Goal: Task Accomplishment & Management: Complete application form

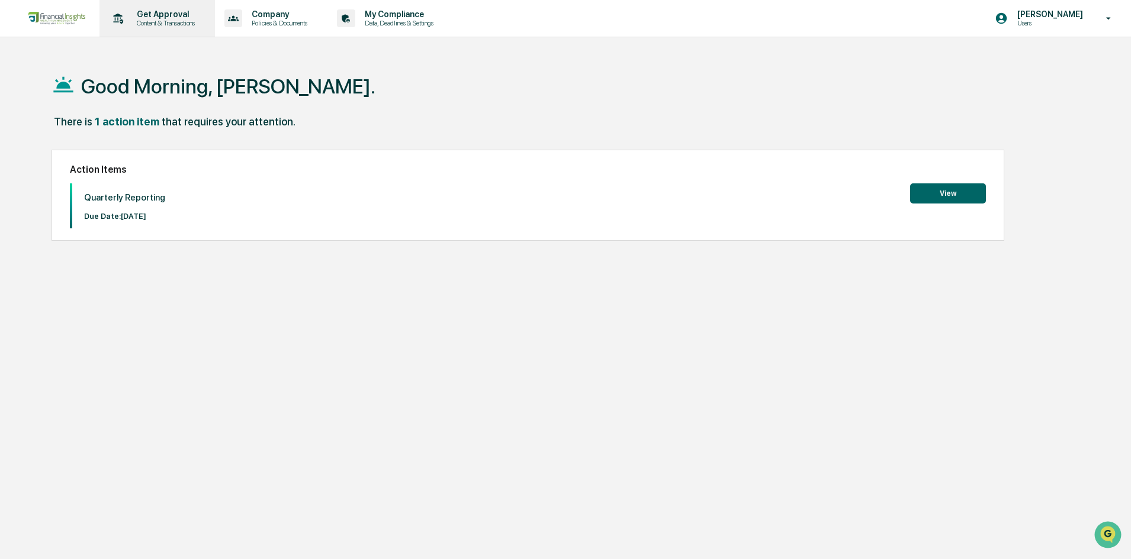
click at [156, 17] on p "Get Approval" at bounding box center [163, 13] width 73 height 9
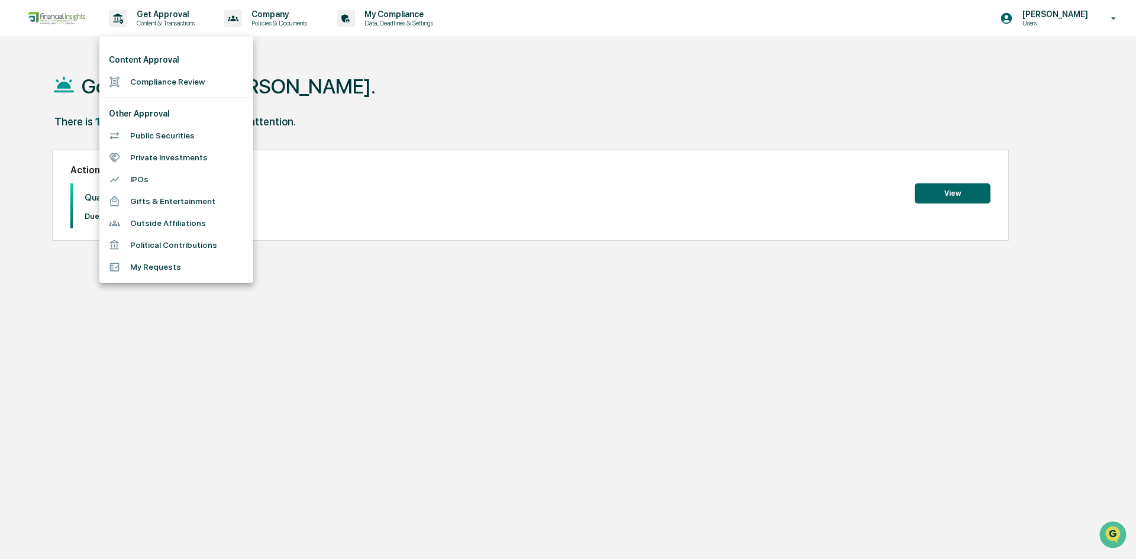
click at [146, 245] on li "Political Contributions" at bounding box center [176, 245] width 154 height 22
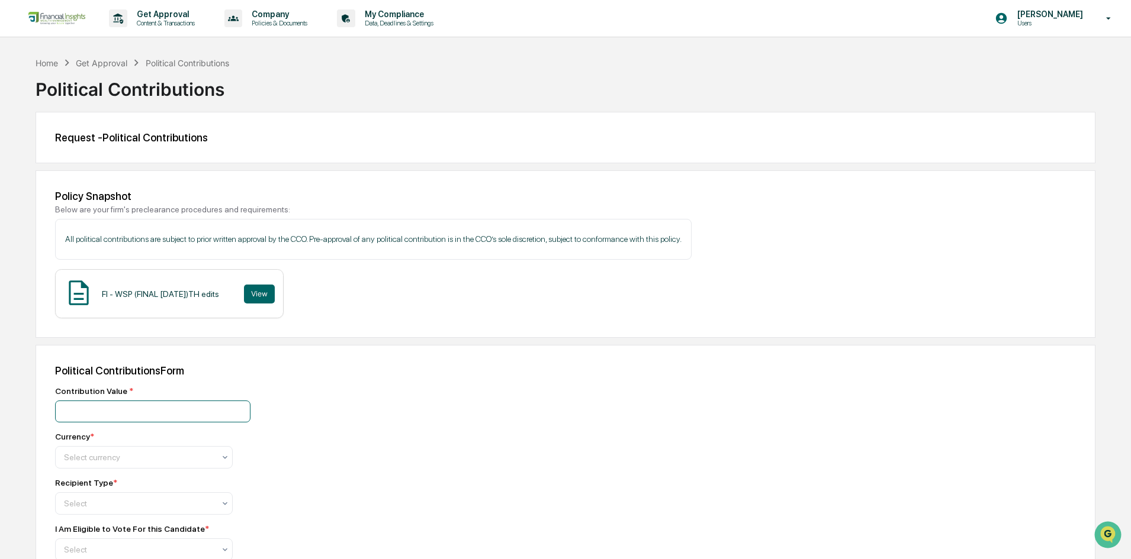
click at [114, 420] on input "number" at bounding box center [152, 412] width 195 height 22
type input "***"
type input "*"
click at [168, 492] on div "USD($)" at bounding box center [144, 487] width 176 height 24
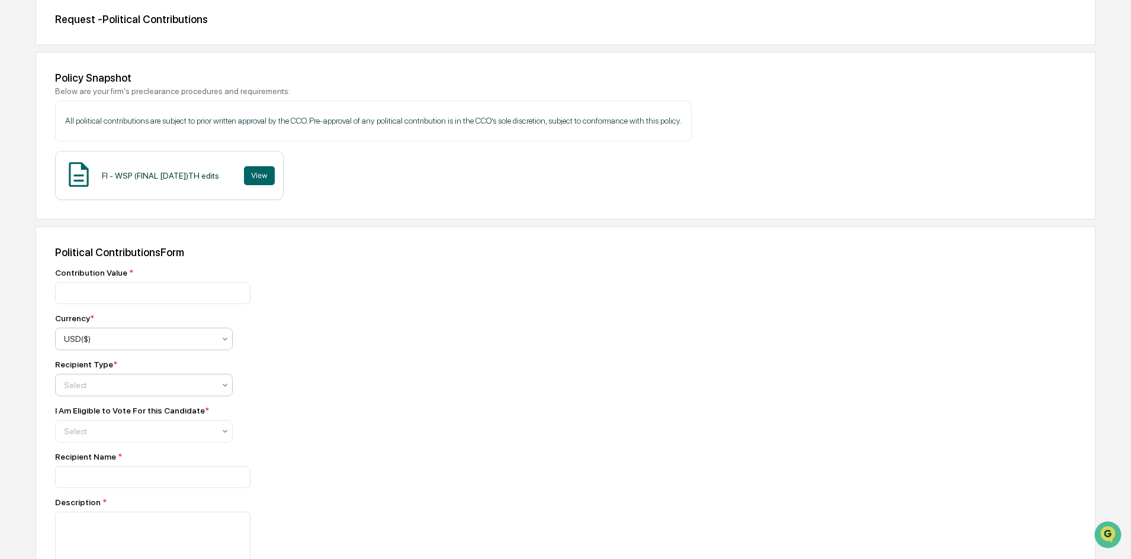
click at [177, 378] on div "Select" at bounding box center [139, 385] width 162 height 17
click at [108, 439] on div "Political Candidate" at bounding box center [144, 438] width 176 height 24
click at [108, 439] on div "Select" at bounding box center [139, 431] width 162 height 17
click at [104, 487] on div "No" at bounding box center [144, 484] width 176 height 24
click at [104, 487] on input at bounding box center [152, 477] width 195 height 22
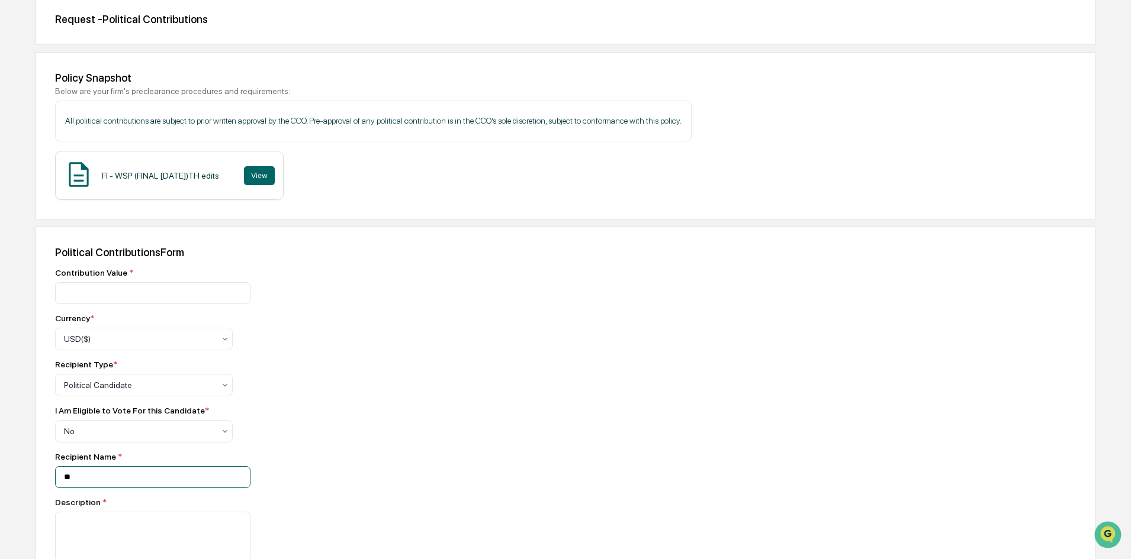
type input "*"
type input "**********"
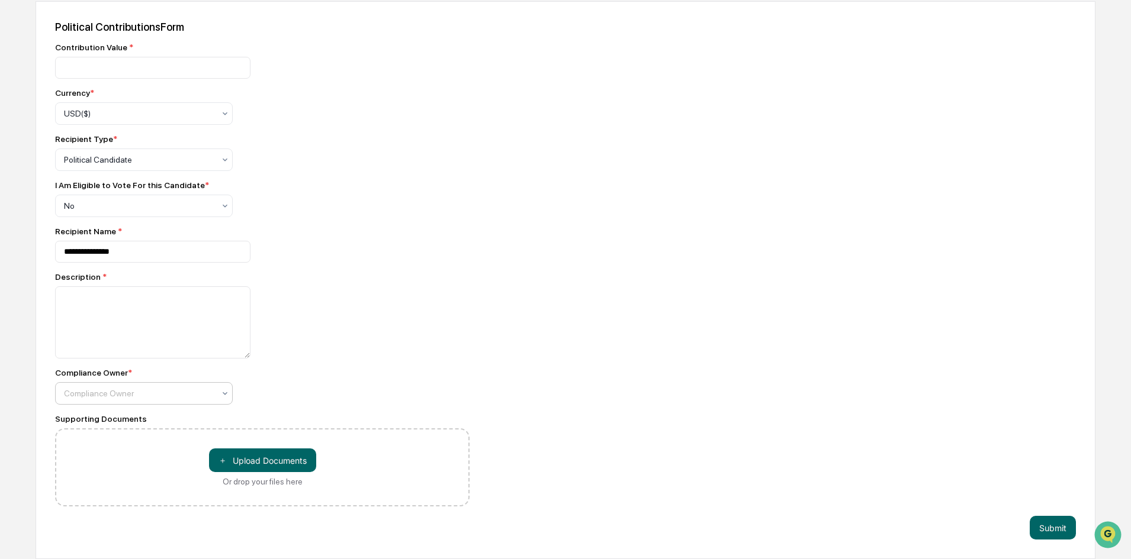
click at [161, 397] on div at bounding box center [139, 394] width 150 height 12
click at [162, 416] on div "Compliance Group: Administrators" at bounding box center [144, 422] width 176 height 24
click at [93, 336] on textarea at bounding box center [152, 322] width 195 height 72
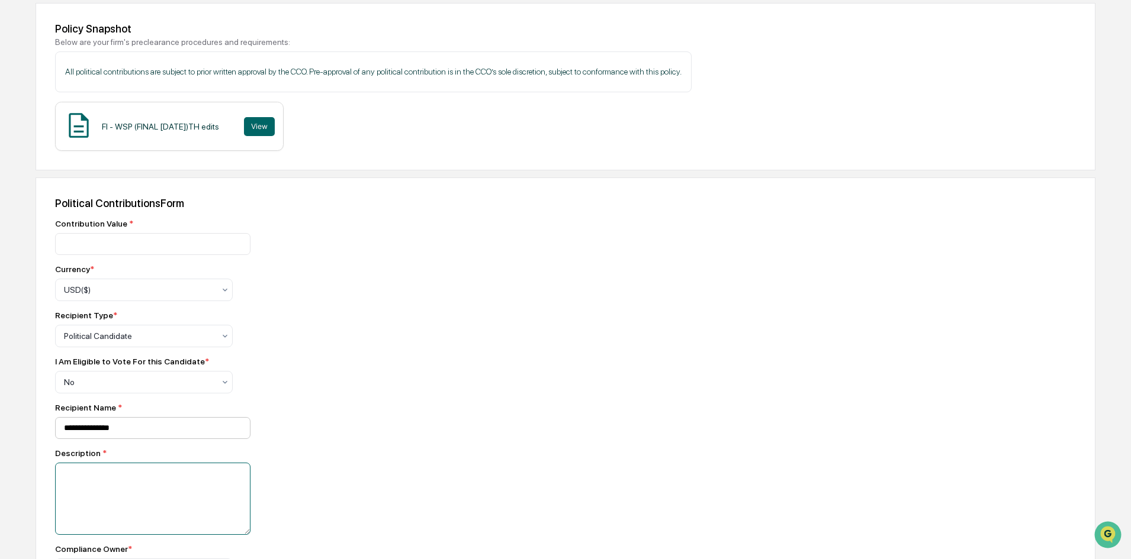
scroll to position [108, 0]
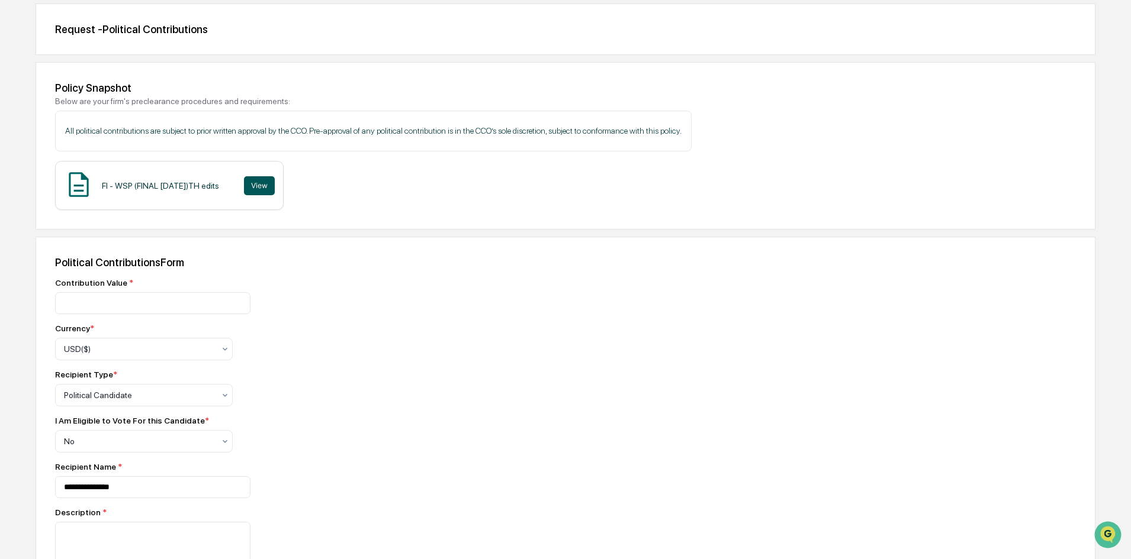
click at [257, 183] on button "View" at bounding box center [259, 185] width 31 height 19
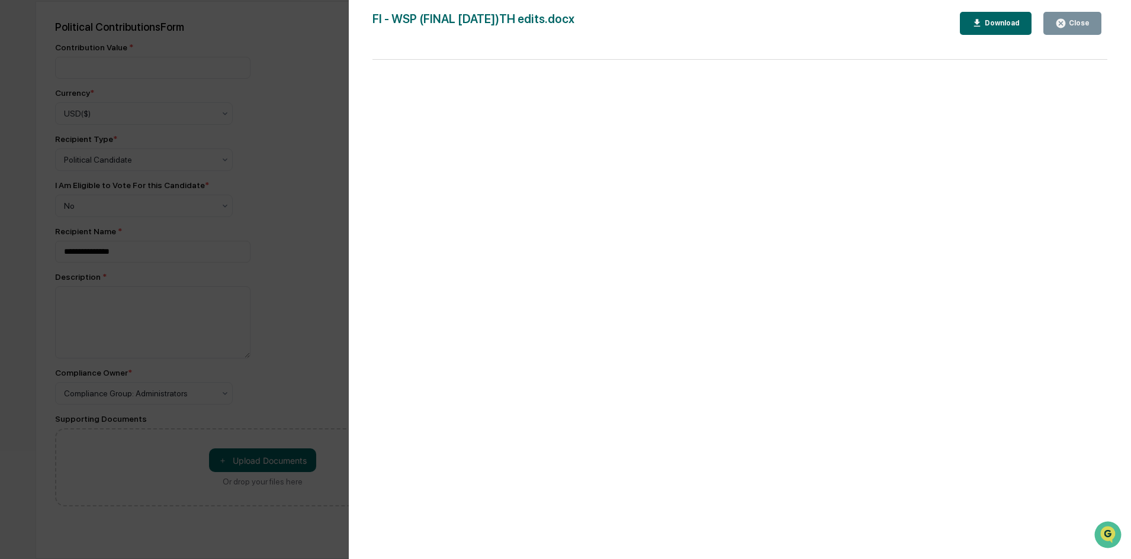
scroll to position [0, 0]
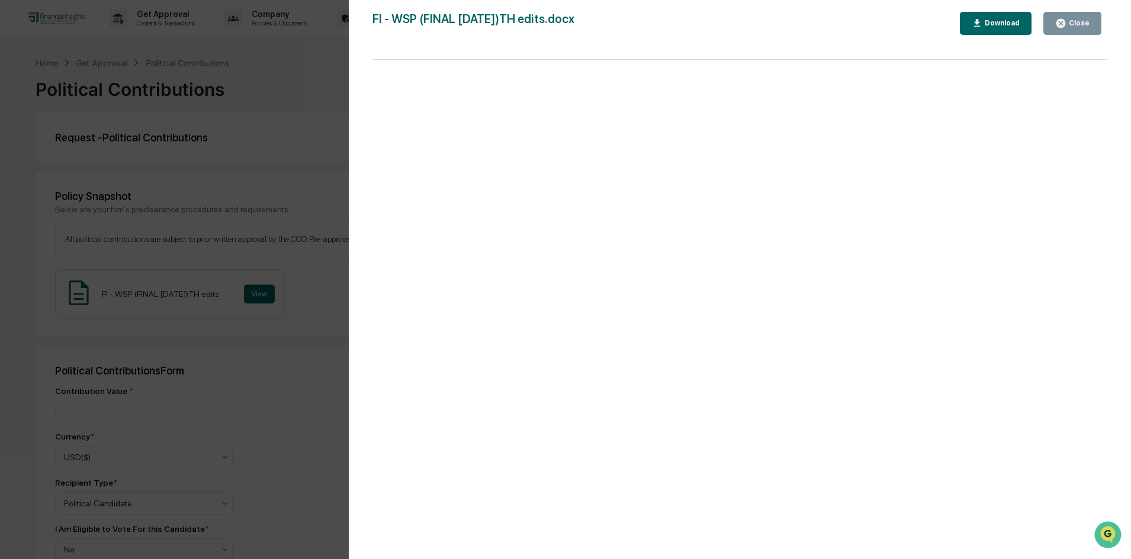
click at [980, 24] on icon "button" at bounding box center [977, 23] width 7 height 8
click at [1065, 26] on icon "button" at bounding box center [1060, 23] width 9 height 9
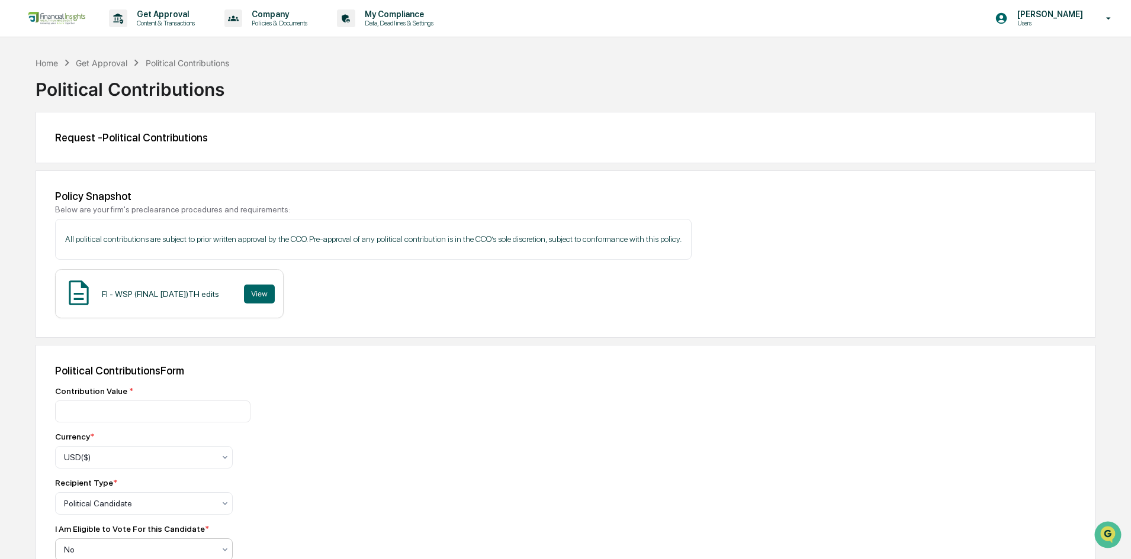
scroll to position [178, 0]
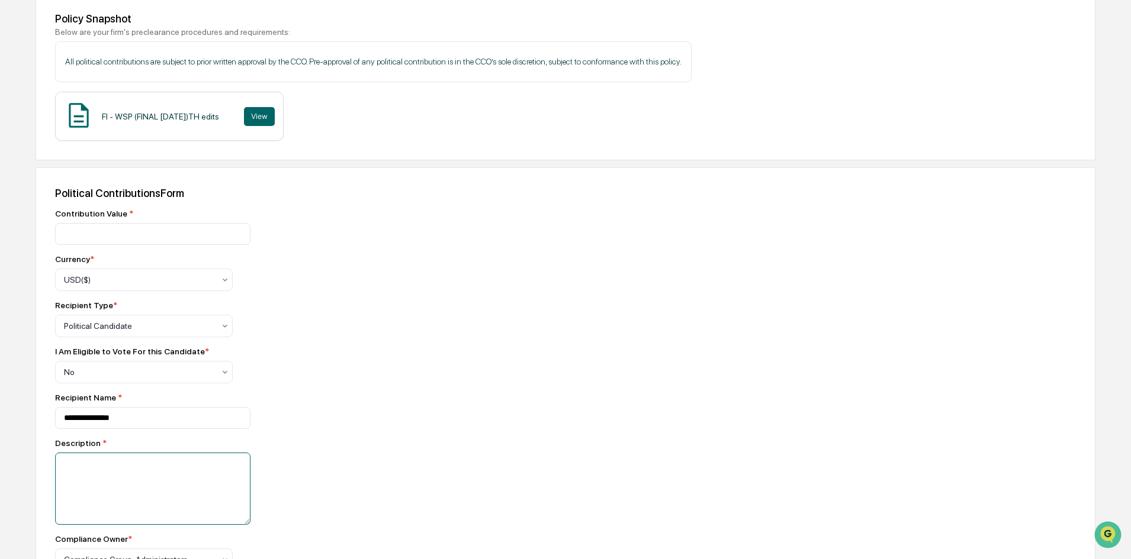
click at [136, 491] on textarea at bounding box center [152, 489] width 195 height 72
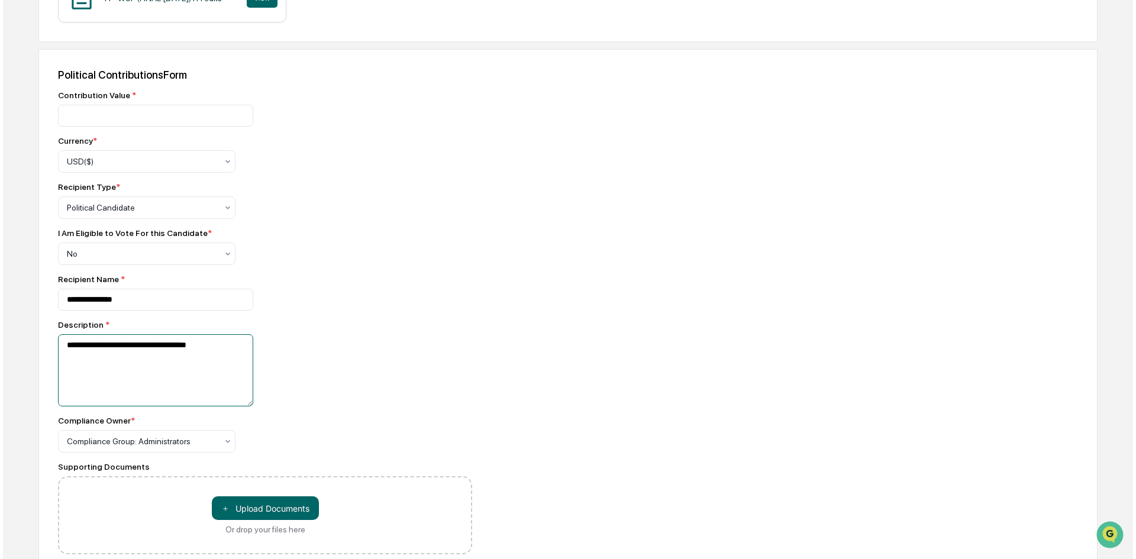
scroll to position [345, 0]
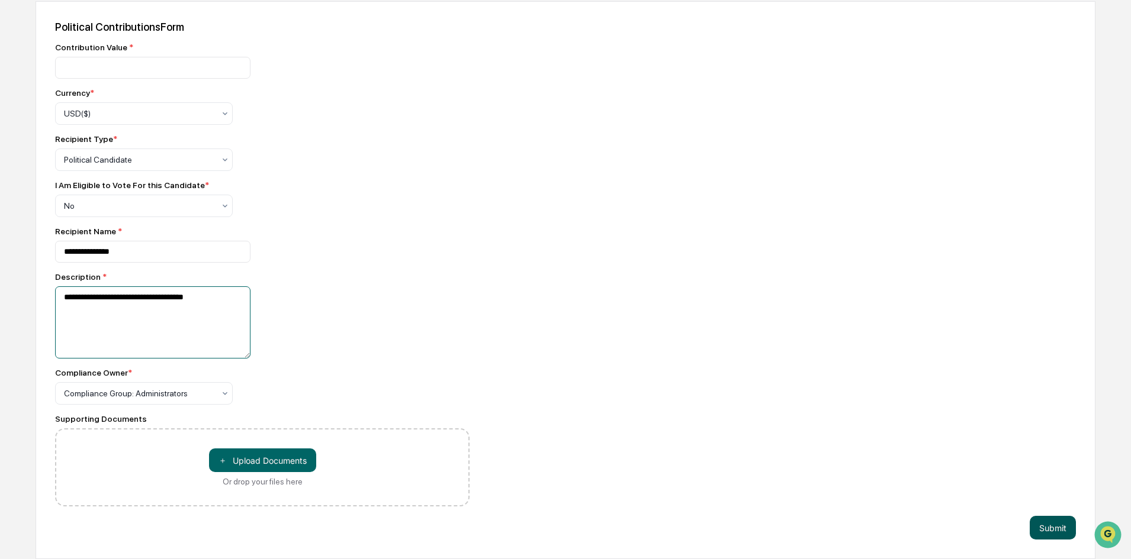
type textarea "**********"
click at [1042, 529] on button "Submit" at bounding box center [1052, 528] width 46 height 24
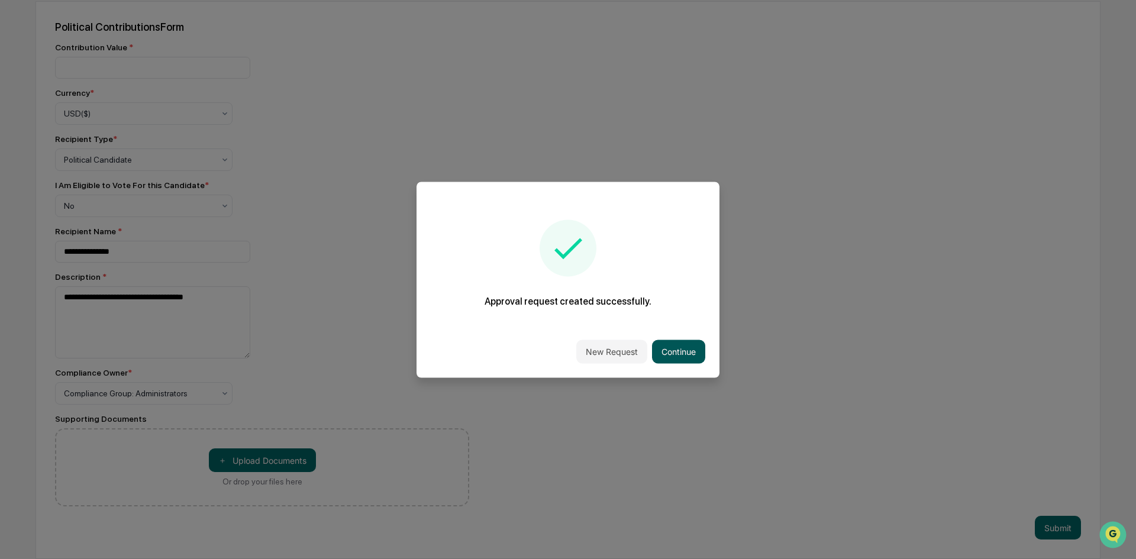
click at [672, 340] on button "Continue" at bounding box center [678, 352] width 53 height 24
